Goal: Check status: Check status

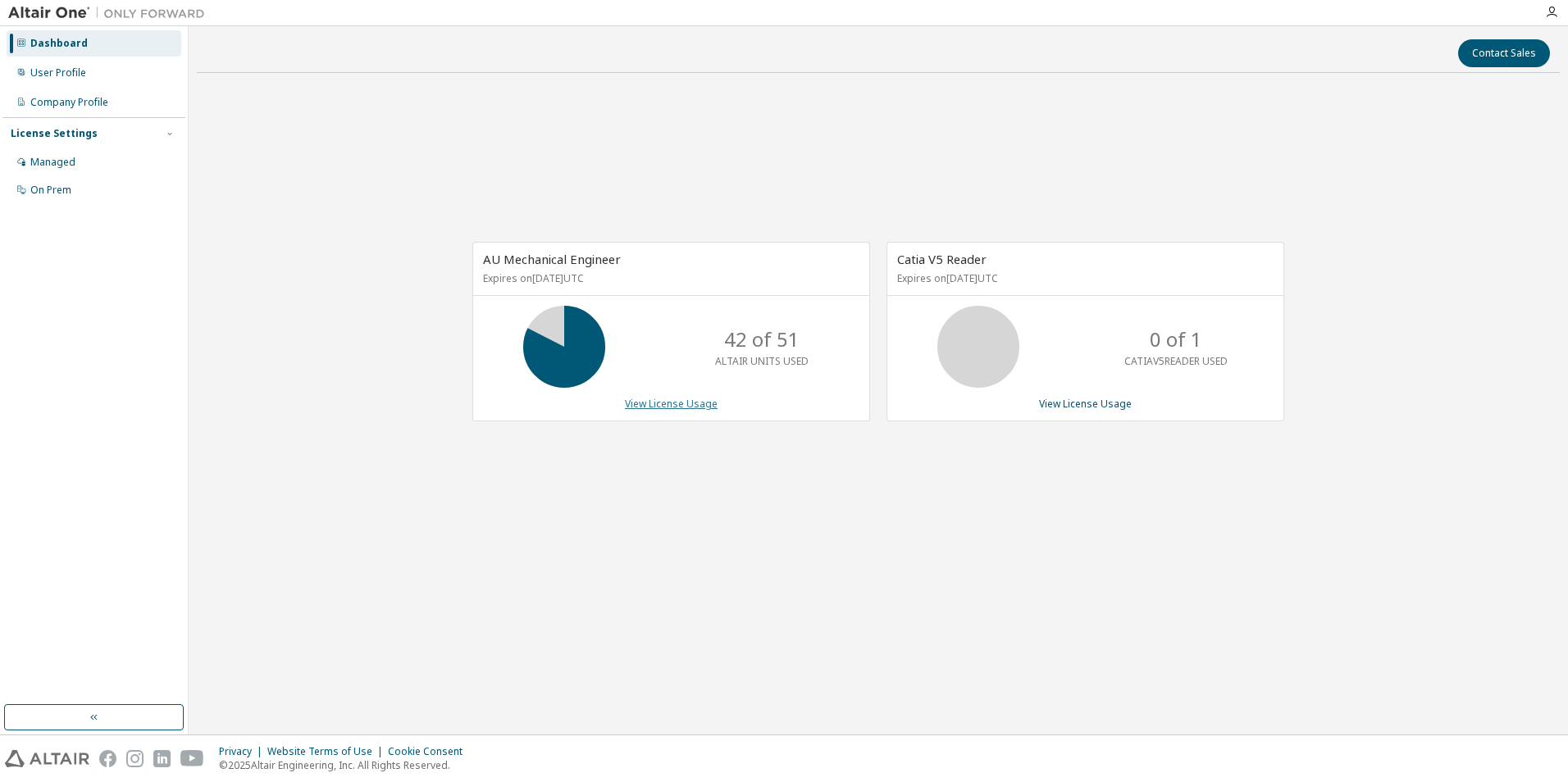
click at [661, 405] on link "View License Usage" at bounding box center [671, 404] width 93 height 14
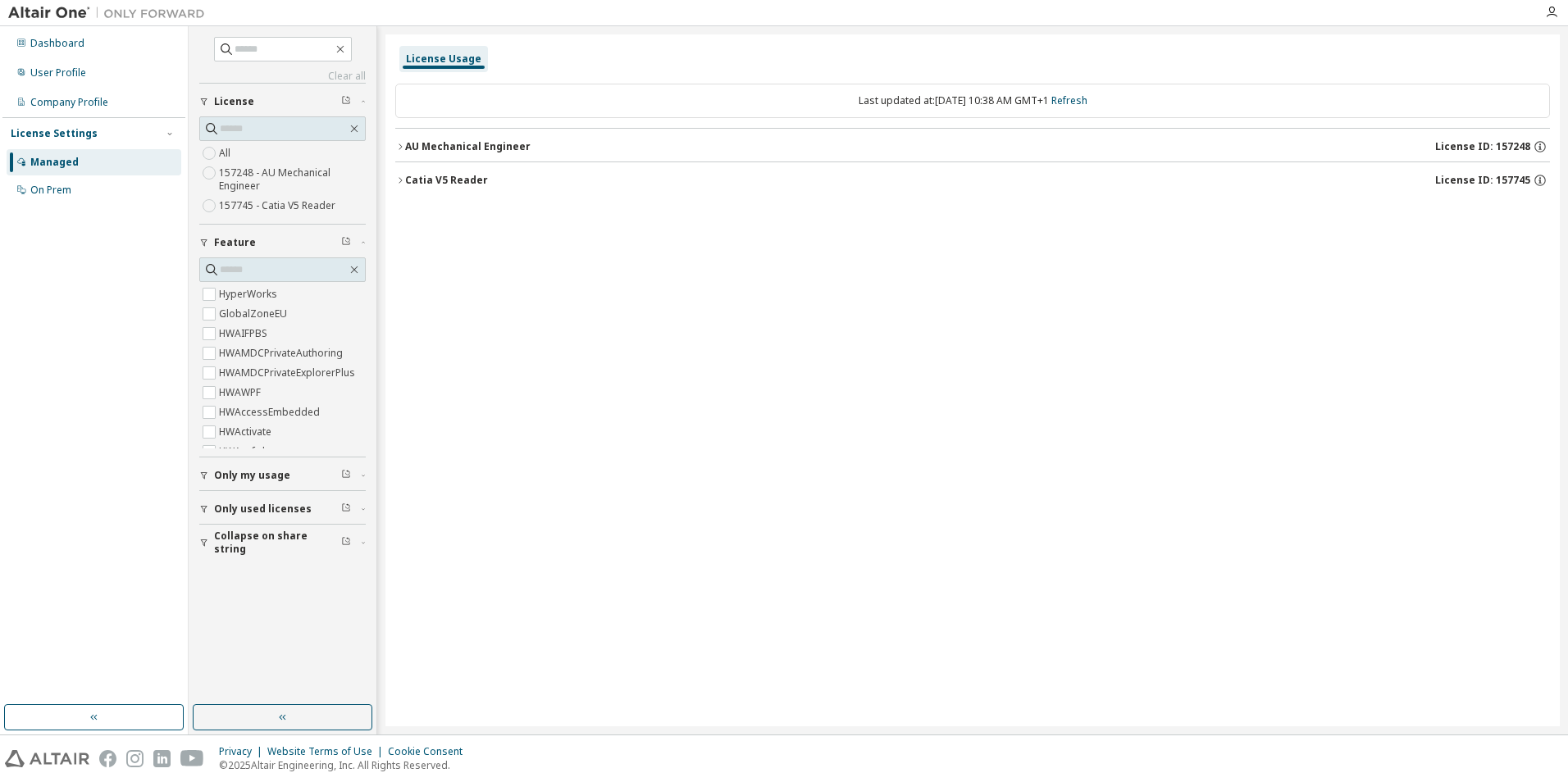
click at [404, 148] on icon "button" at bounding box center [400, 147] width 10 height 10
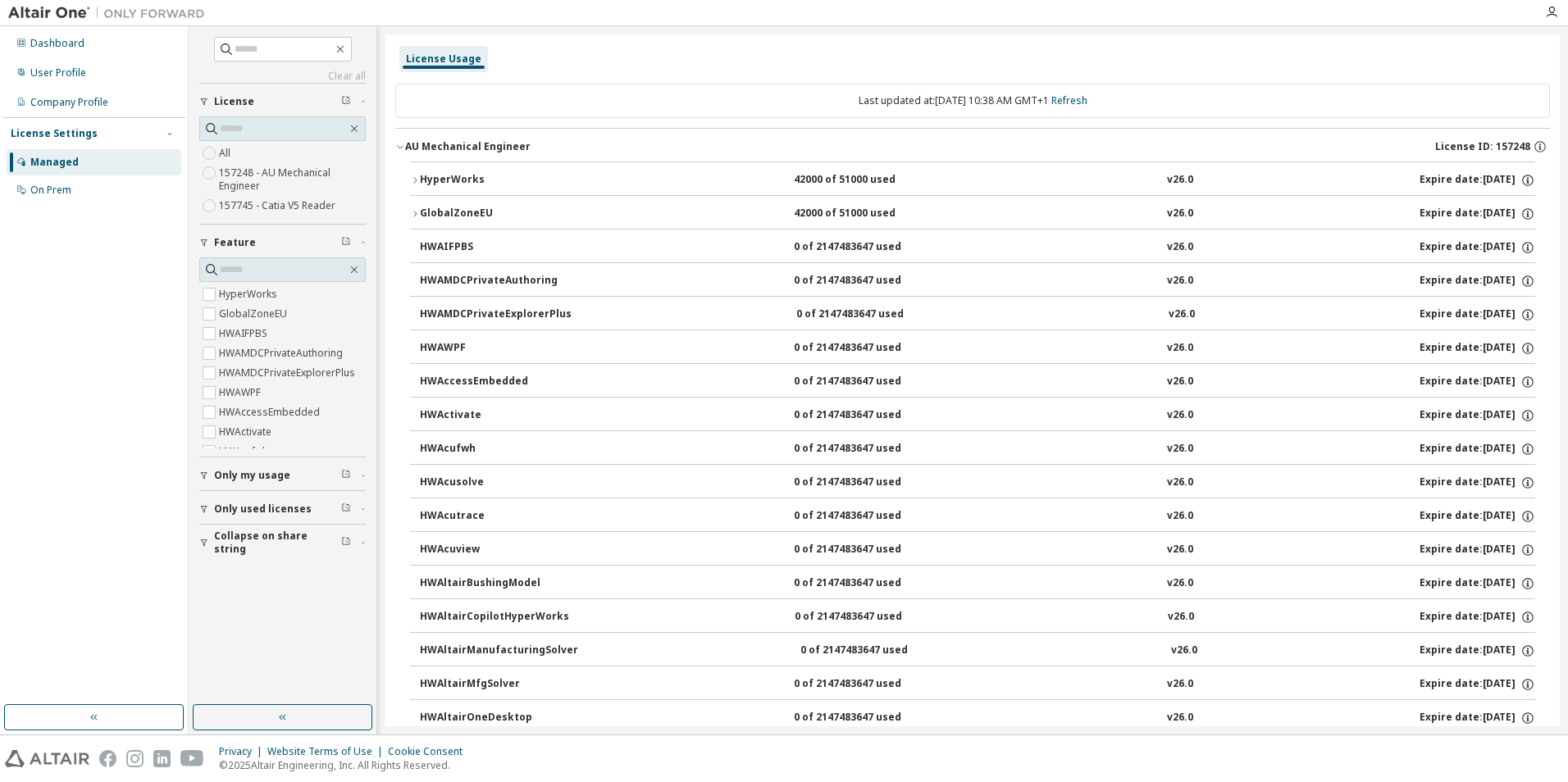
click at [413, 211] on icon "button" at bounding box center [415, 214] width 10 height 10
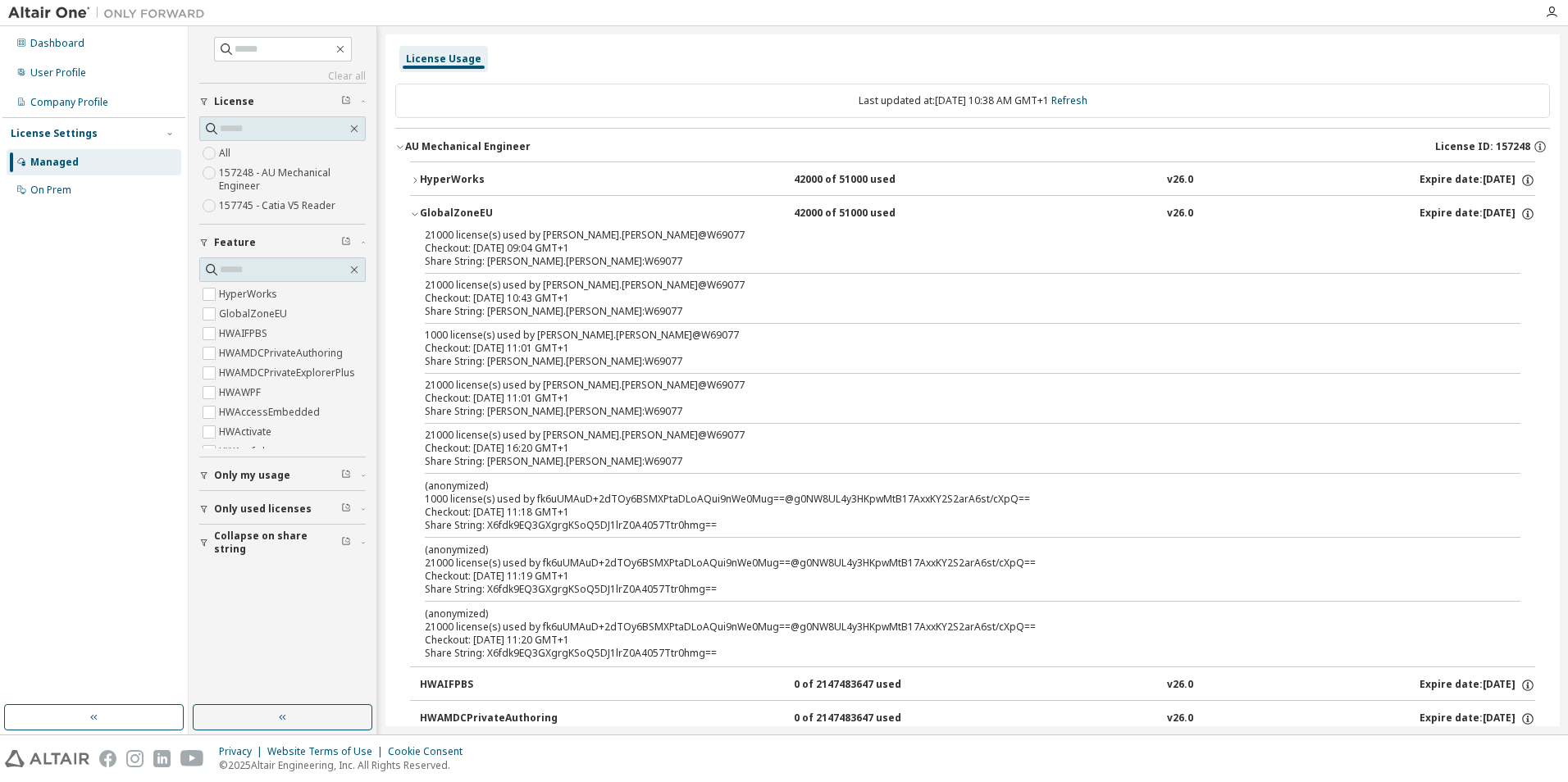
click at [419, 183] on icon "button" at bounding box center [415, 180] width 10 height 10
